Goal: Task Accomplishment & Management: Manage account settings

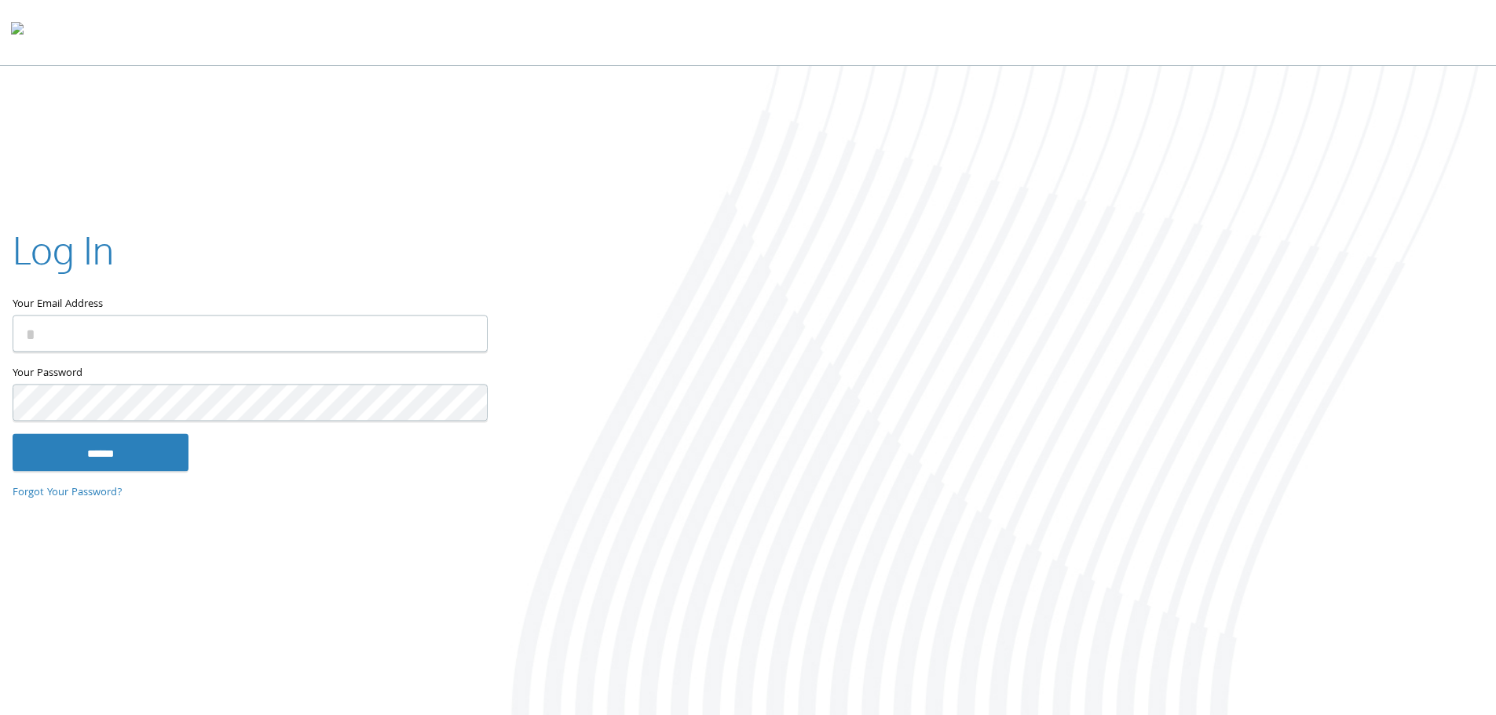
click at [130, 338] on input "Your Email Address" at bounding box center [250, 333] width 475 height 37
type input "**********"
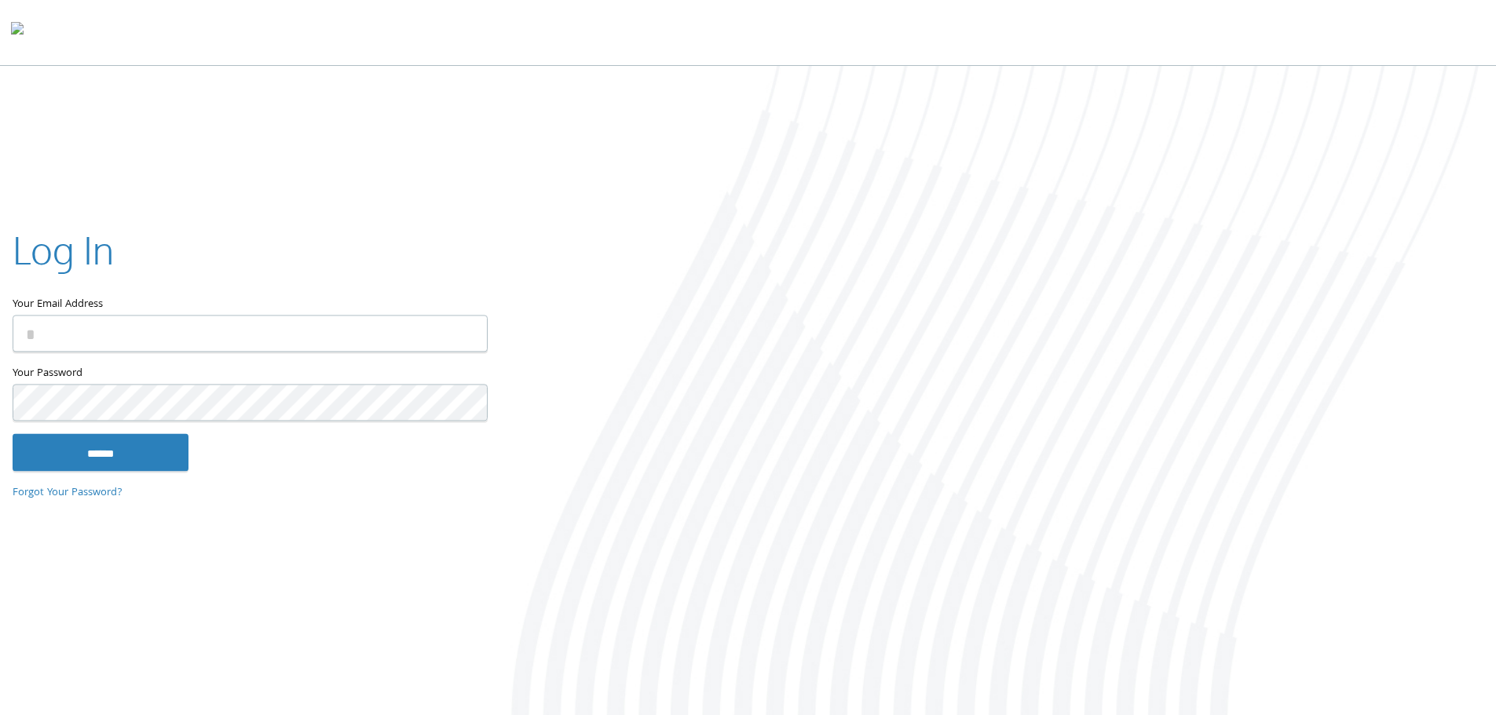
type input "**********"
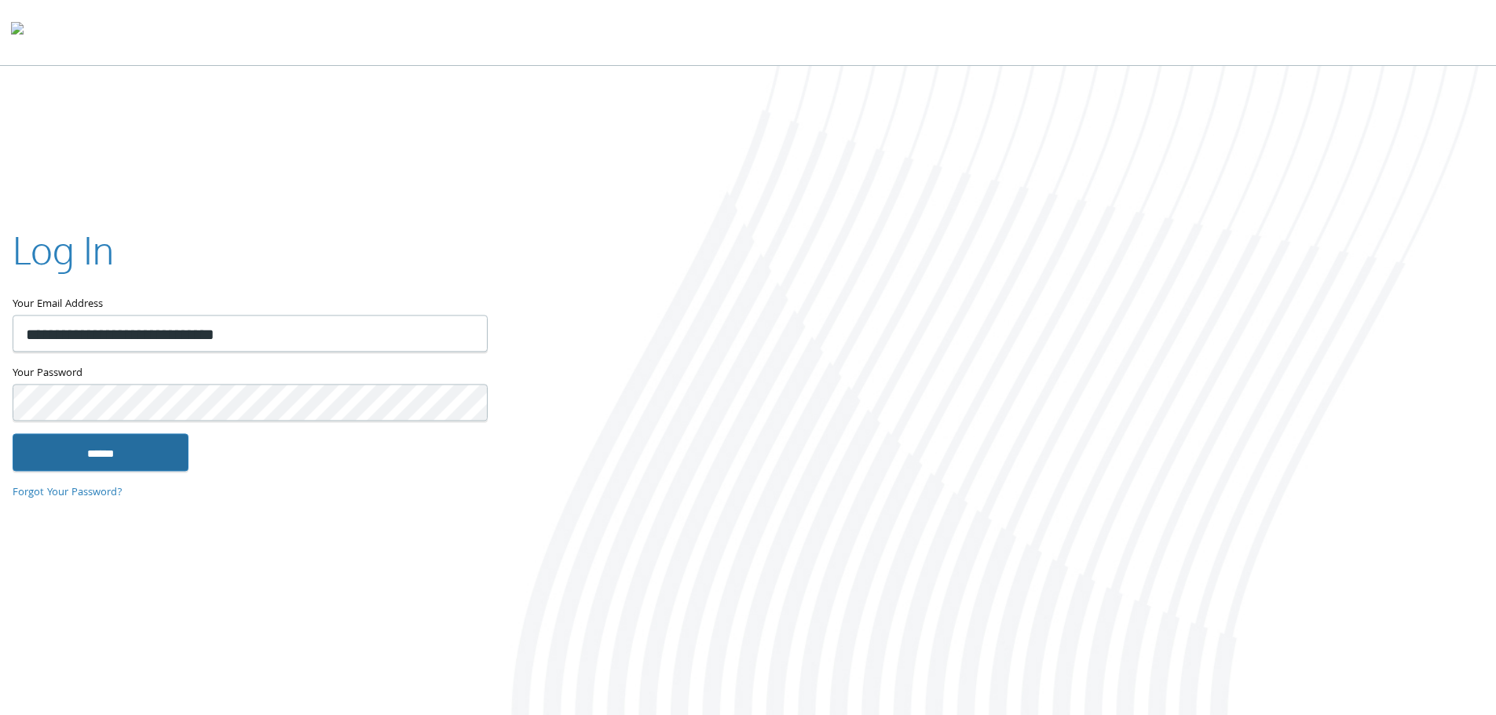
click at [163, 454] on input "******" at bounding box center [101, 452] width 176 height 38
